Goal: Information Seeking & Learning: Learn about a topic

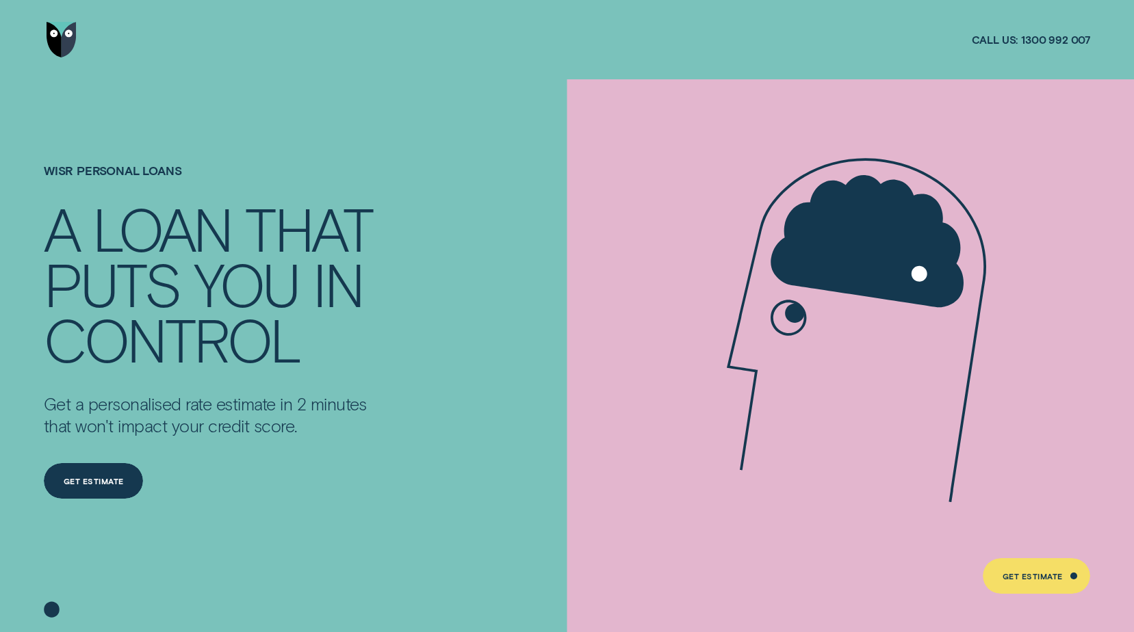
click at [62, 42] on img "Go to home page" at bounding box center [62, 40] width 30 height 36
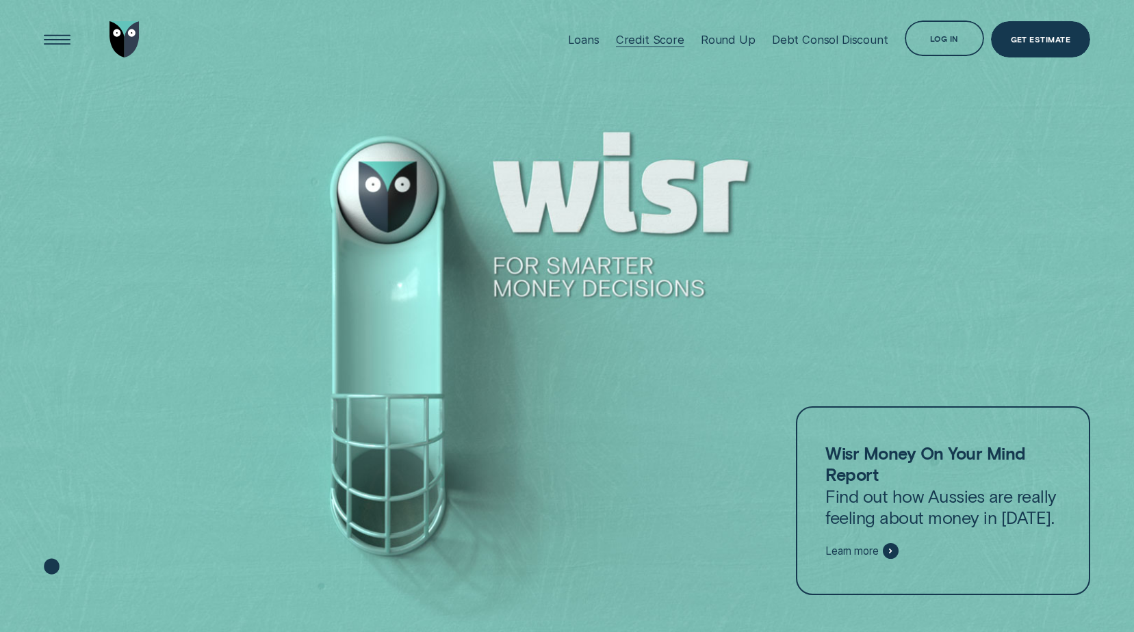
click at [670, 34] on div "Credit Score" at bounding box center [650, 40] width 68 height 14
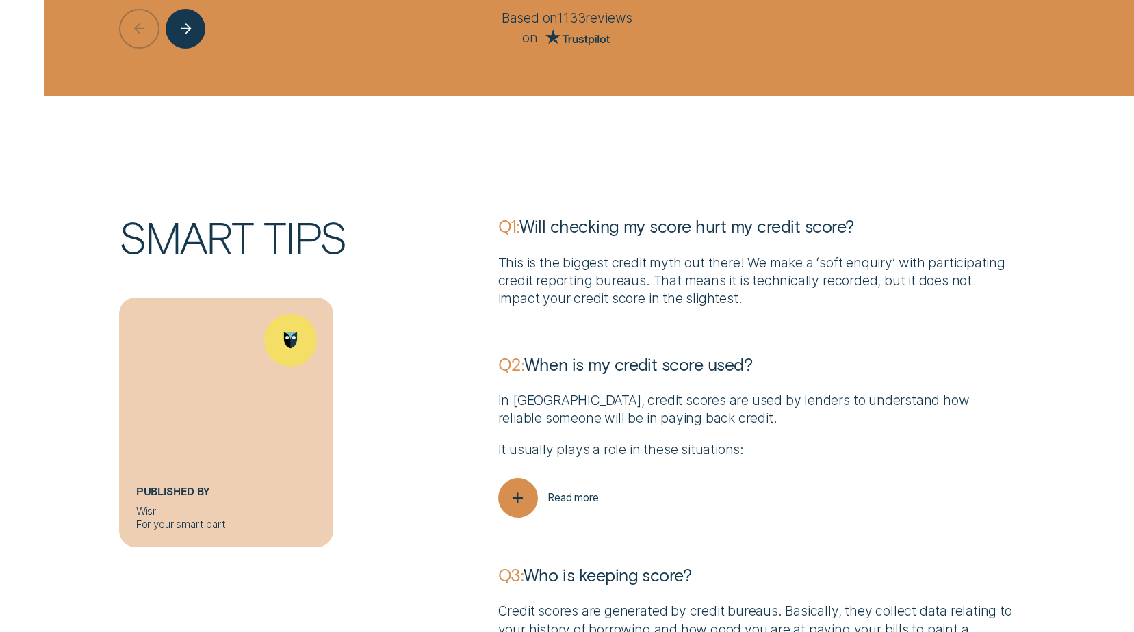
scroll to position [3900, 0]
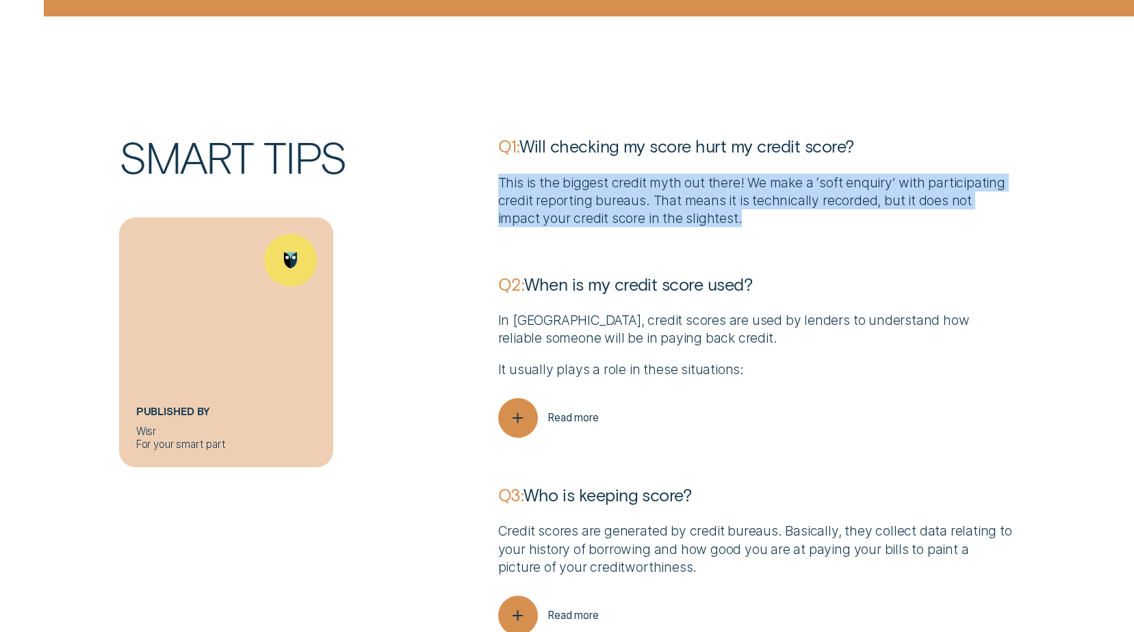
drag, startPoint x: 701, startPoint y: 218, endPoint x: 491, endPoint y: 191, distance: 211.7
click at [491, 191] on div "Q1: Will checking my score hurt my credit score? This is the biggest credit myt…" at bounding box center [756, 490] width 530 height 711
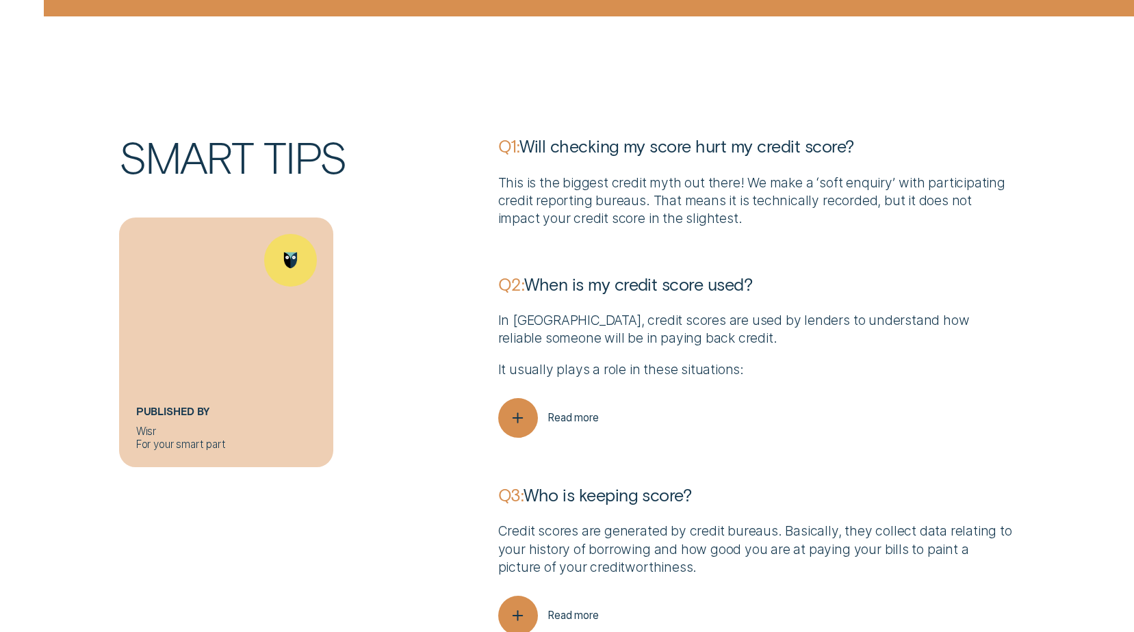
click at [818, 378] on p "It usually plays a role in these situations:" at bounding box center [756, 370] width 517 height 18
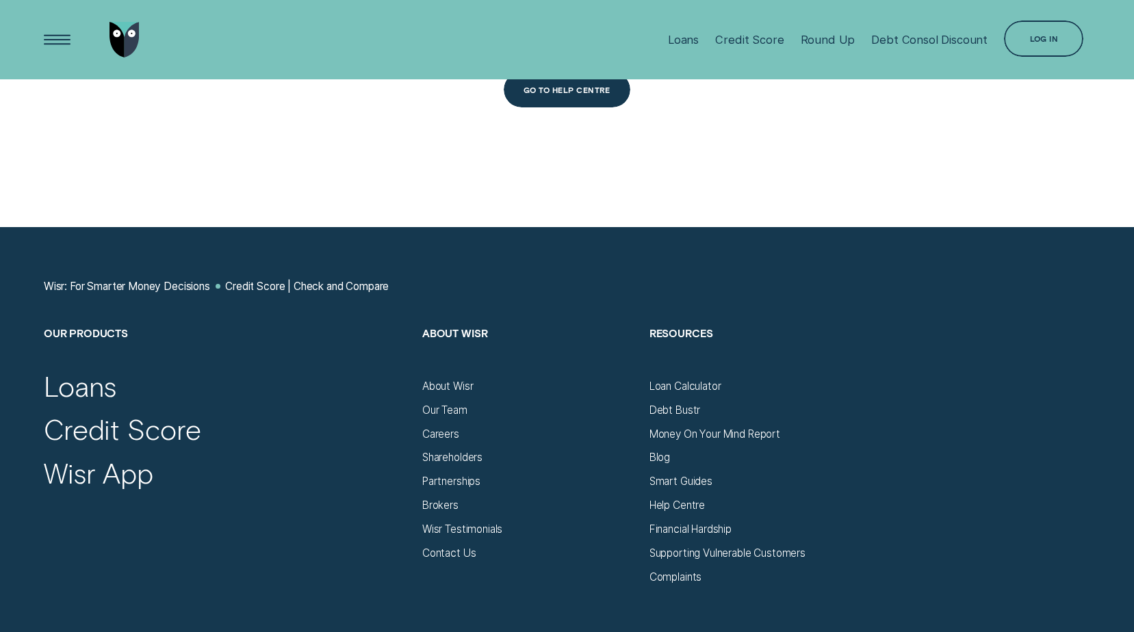
scroll to position [5952, 0]
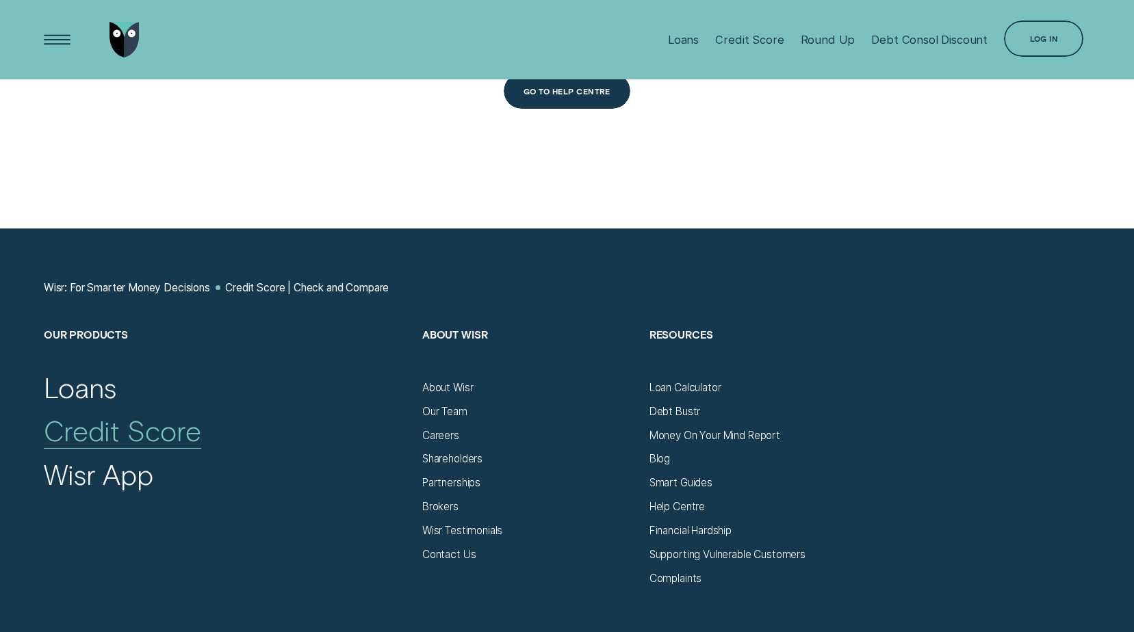
click at [146, 447] on div "Credit Score" at bounding box center [122, 430] width 157 height 34
click at [188, 447] on div "Credit Score" at bounding box center [122, 430] width 157 height 34
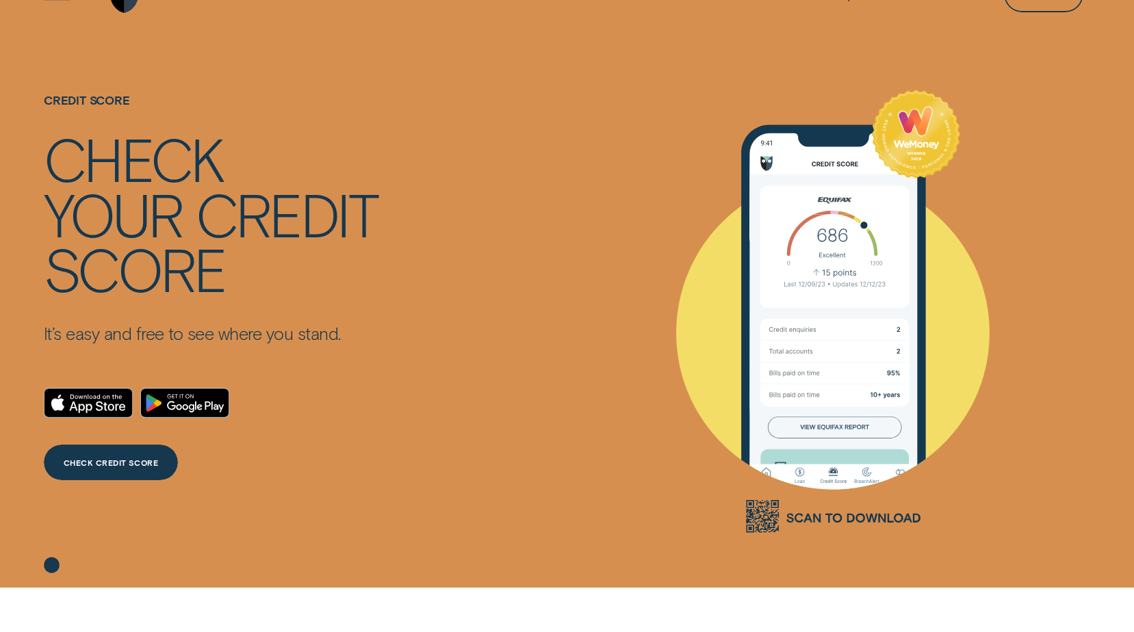
scroll to position [68, 0]
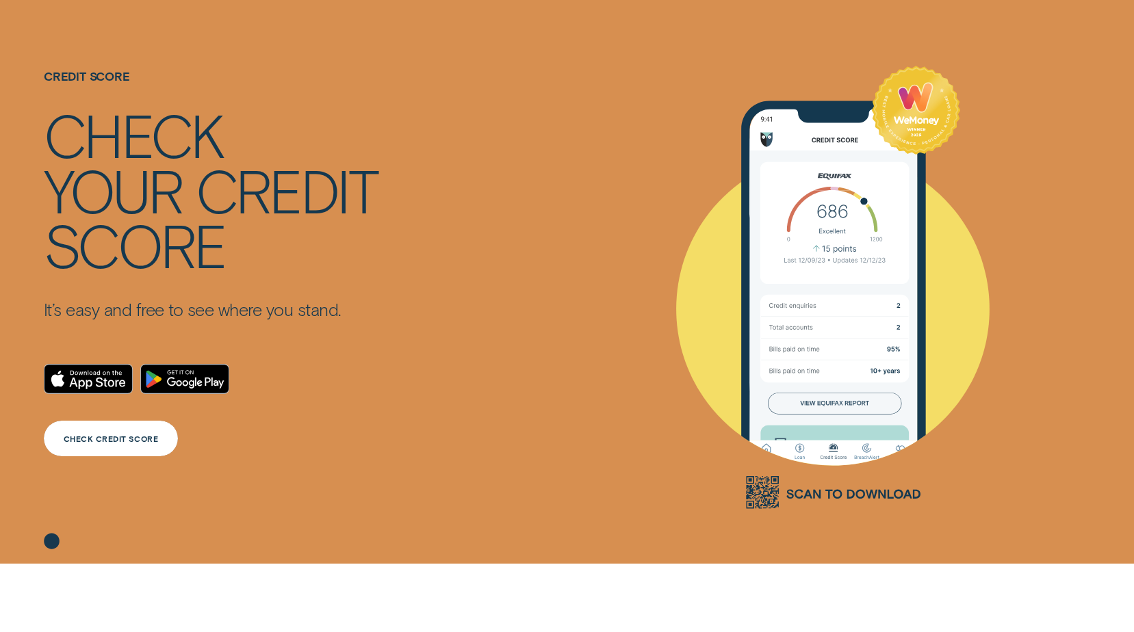
click at [151, 444] on div "CHECK CREDIT SCORE" at bounding box center [111, 439] width 134 height 36
